Goal: Obtain resource: Download file/media

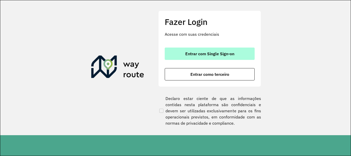
click at [189, 52] on span "Entrar com Single Sign-on" at bounding box center [209, 54] width 49 height 4
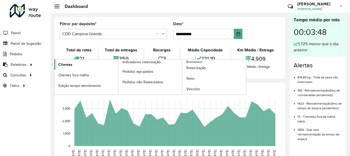
click at [83, 64] on link "Clientes" at bounding box center [86, 64] width 64 height 10
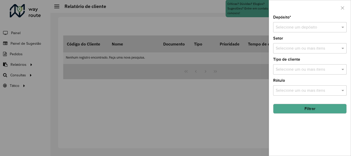
click at [311, 28] on input "text" at bounding box center [305, 27] width 58 height 6
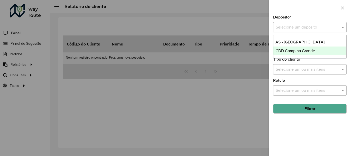
click at [300, 53] on span "CDD Campina Grande" at bounding box center [296, 51] width 40 height 4
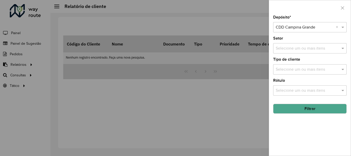
click at [290, 110] on button "Filtrar" at bounding box center [310, 109] width 74 height 10
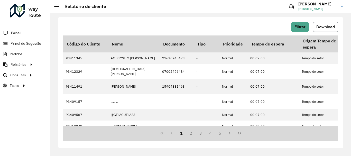
click at [325, 24] on button "Download" at bounding box center [325, 27] width 25 height 10
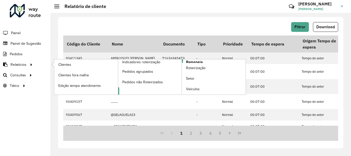
click at [191, 61] on span "Romaneio" at bounding box center [194, 61] width 17 height 5
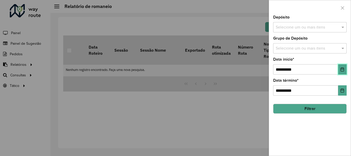
click at [344, 68] on icon "Choose Date" at bounding box center [343, 69] width 4 height 4
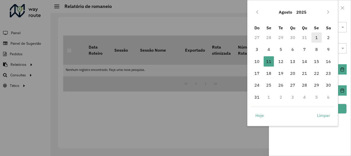
click at [315, 37] on span "1" at bounding box center [317, 37] width 10 height 10
type input "**********"
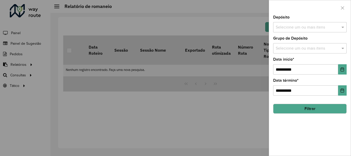
click at [309, 111] on button "Filtrar" at bounding box center [310, 109] width 74 height 10
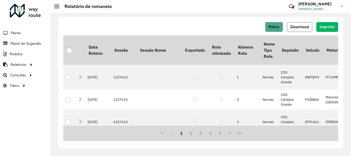
click at [303, 28] on span "Download" at bounding box center [300, 27] width 19 height 4
